Goal: Find contact information: Find contact information

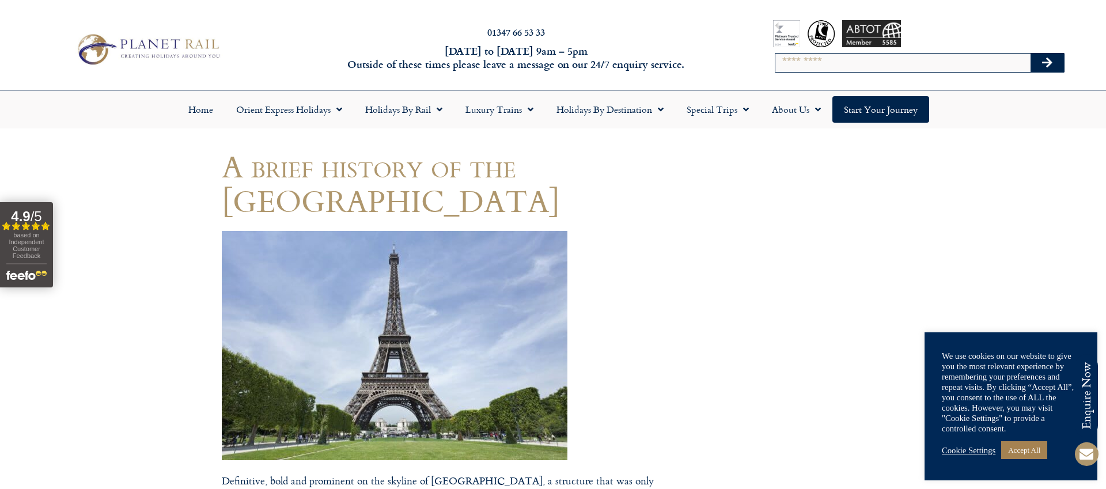
drag, startPoint x: 0, startPoint y: 0, endPoint x: 458, endPoint y: 294, distance: 544.5
drag, startPoint x: 458, startPoint y: 294, endPoint x: 502, endPoint y: 290, distance: 44.0
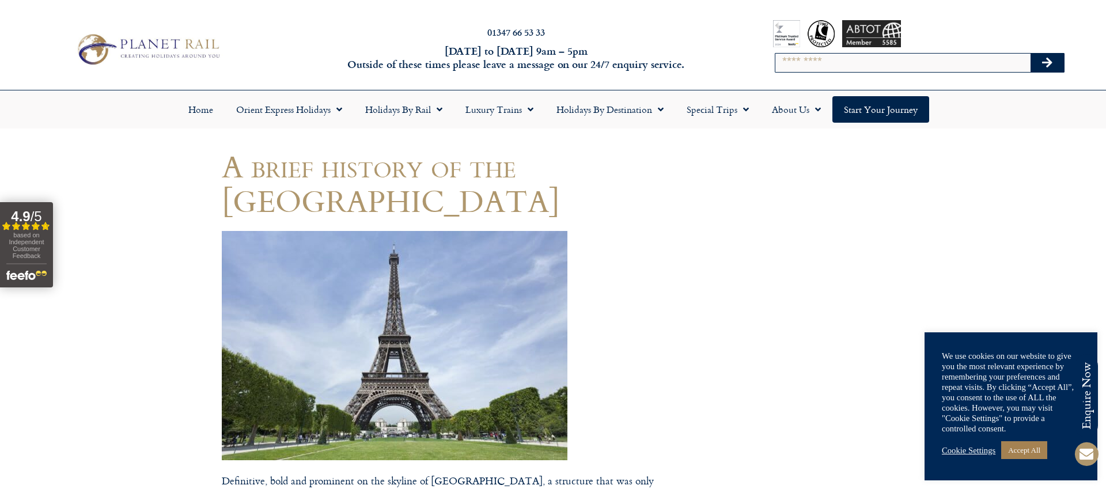
drag, startPoint x: 502, startPoint y: 290, endPoint x: 499, endPoint y: 325, distance: 35.3
drag, startPoint x: 499, startPoint y: 325, endPoint x: 475, endPoint y: 340, distance: 28.8
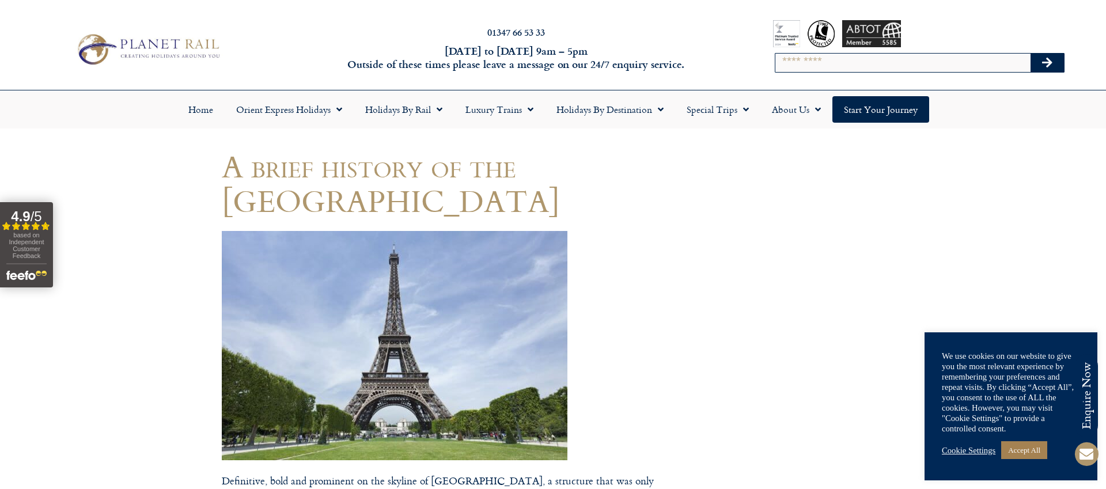
drag, startPoint x: 475, startPoint y: 340, endPoint x: 479, endPoint y: 308, distance: 33.0
